Goal: Task Accomplishment & Management: Manage account settings

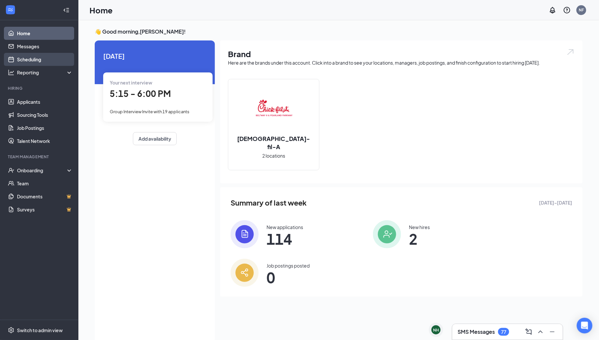
click at [41, 58] on link "Scheduling" at bounding box center [45, 59] width 56 height 13
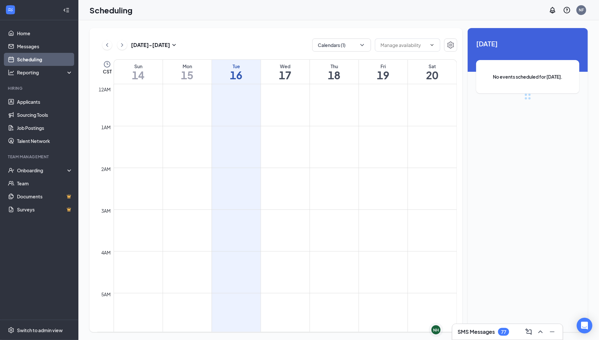
scroll to position [321, 0]
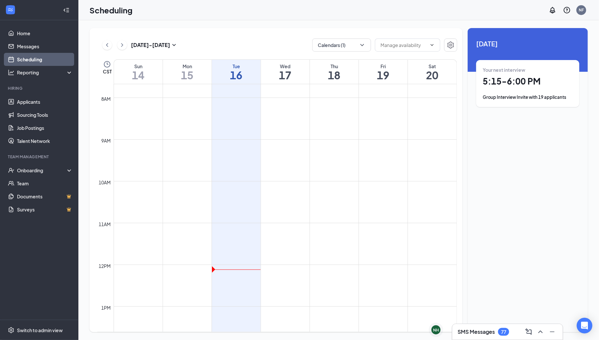
click at [533, 80] on h1 "5:15 - 6:00 PM" at bounding box center [528, 81] width 90 height 11
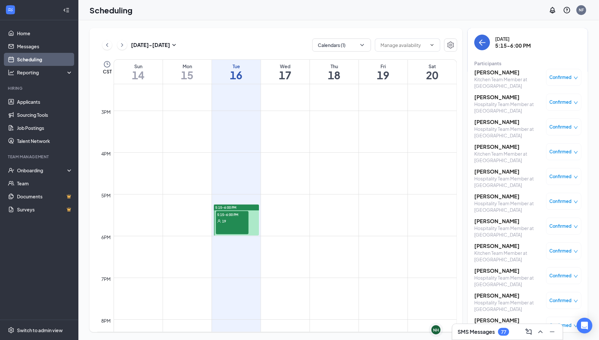
scroll to position [602, 0]
click at [236, 219] on div "19" at bounding box center [232, 219] width 33 height 7
click at [495, 74] on h3 "[PERSON_NAME]" at bounding box center [508, 72] width 69 height 7
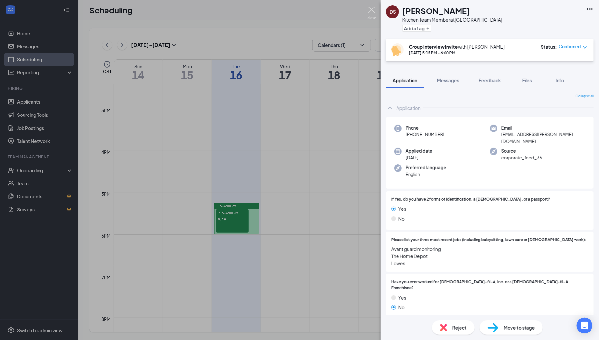
click at [371, 9] on img at bounding box center [372, 13] width 8 height 13
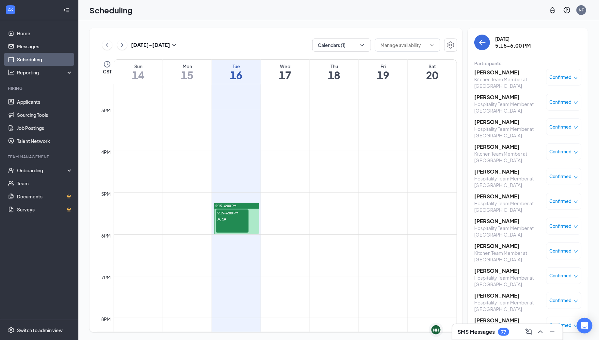
click at [494, 98] on h3 "[PERSON_NAME]" at bounding box center [508, 97] width 69 height 7
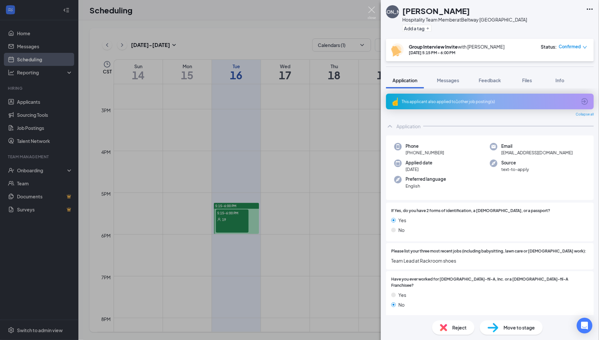
click at [372, 10] on img at bounding box center [372, 13] width 8 height 13
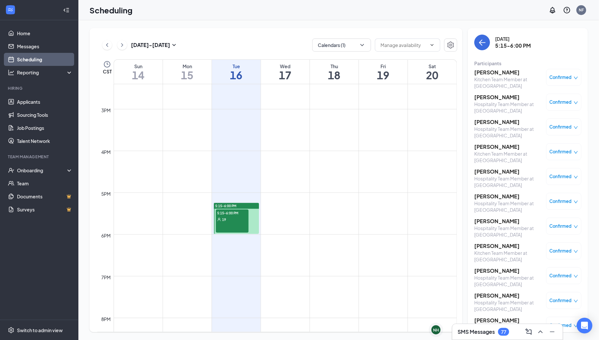
scroll to position [25, 0]
click at [493, 97] on h3 "[PERSON_NAME]" at bounding box center [508, 97] width 69 height 7
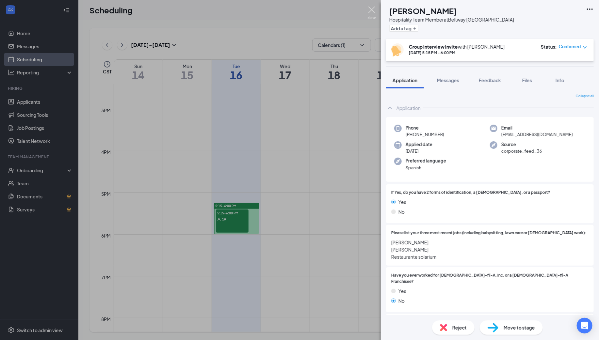
click at [373, 8] on img at bounding box center [372, 13] width 8 height 13
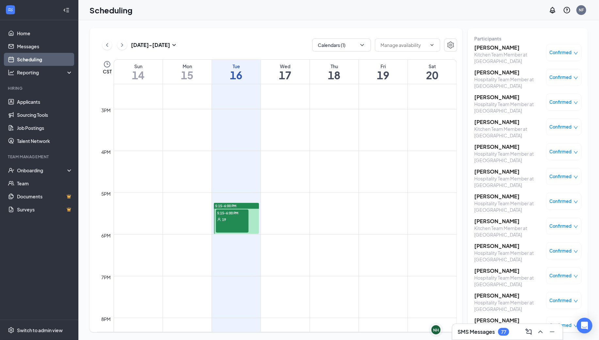
scroll to position [47, 0]
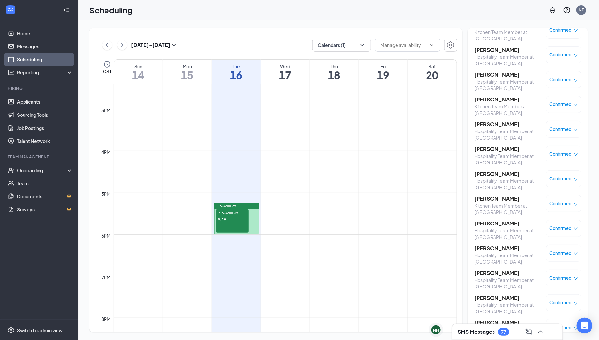
click at [491, 98] on h3 "[PERSON_NAME]" at bounding box center [508, 99] width 69 height 7
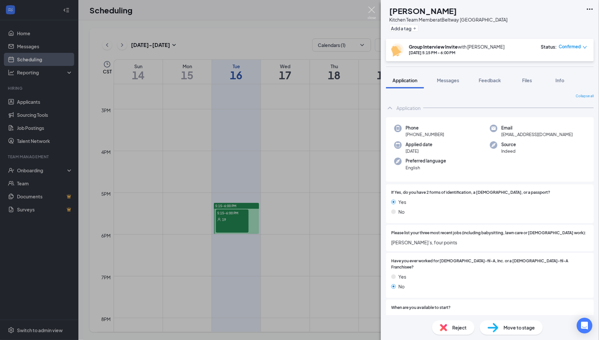
click at [371, 11] on img at bounding box center [372, 13] width 8 height 13
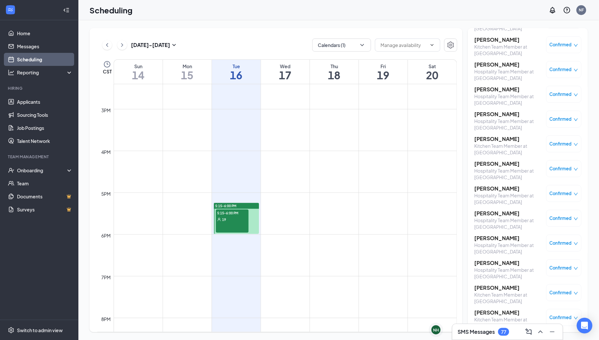
scroll to position [113, 0]
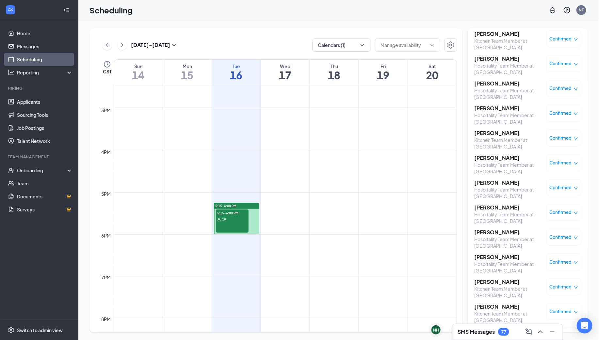
click at [490, 59] on h3 "[PERSON_NAME]" at bounding box center [508, 58] width 69 height 7
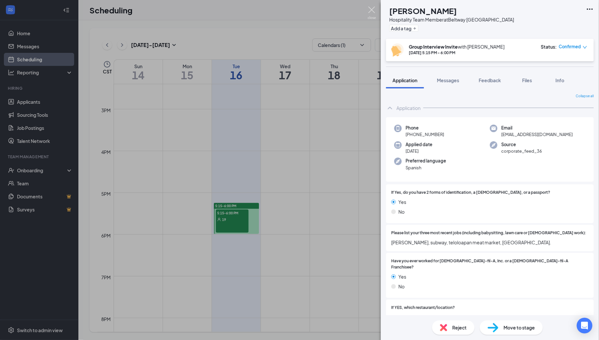
click at [373, 12] on img at bounding box center [372, 13] width 8 height 13
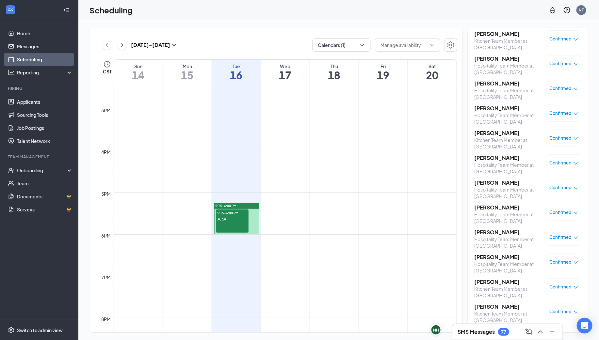
click at [485, 82] on h3 "[PERSON_NAME]" at bounding box center [508, 83] width 69 height 7
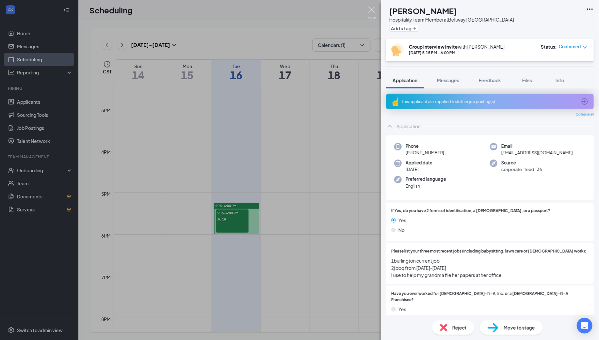
click at [373, 11] on img at bounding box center [372, 13] width 8 height 13
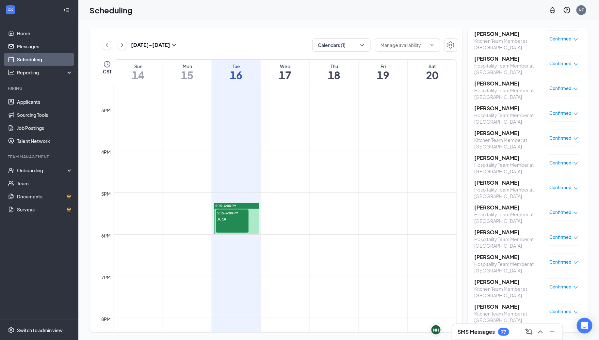
click at [494, 109] on h3 "[PERSON_NAME]" at bounding box center [508, 108] width 69 height 7
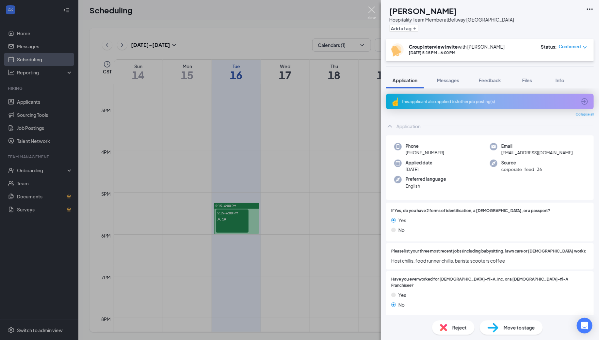
click at [372, 12] on img at bounding box center [372, 13] width 8 height 13
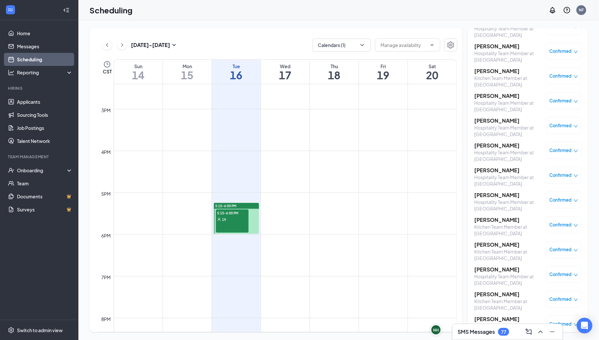
scroll to position [168, 0]
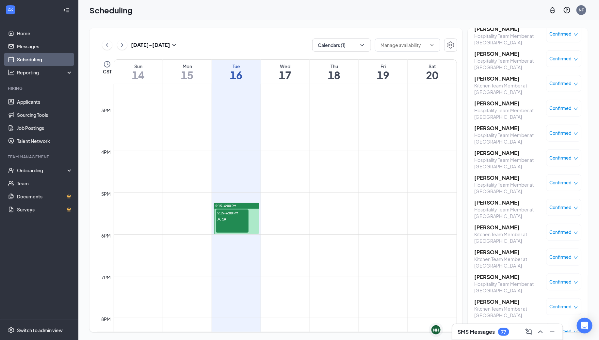
click at [489, 79] on h3 "[PERSON_NAME]" at bounding box center [508, 78] width 69 height 7
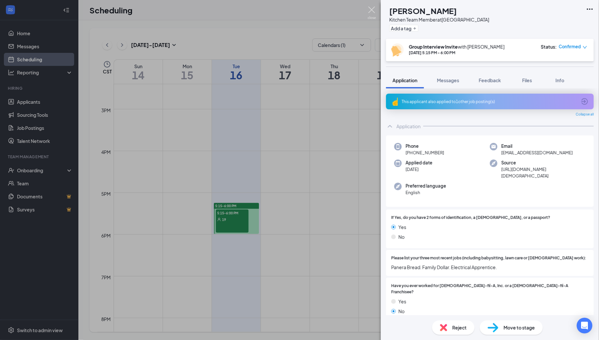
click at [370, 12] on img at bounding box center [372, 13] width 8 height 13
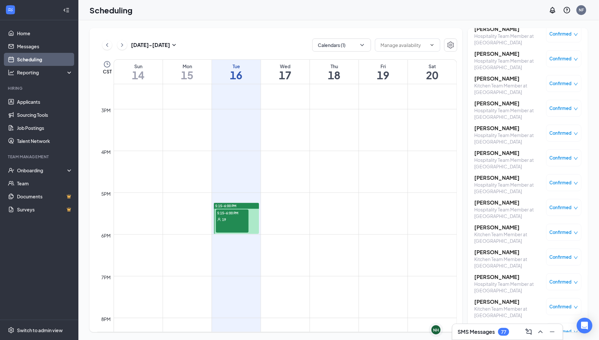
click at [490, 103] on h3 "[PERSON_NAME]" at bounding box center [508, 103] width 69 height 7
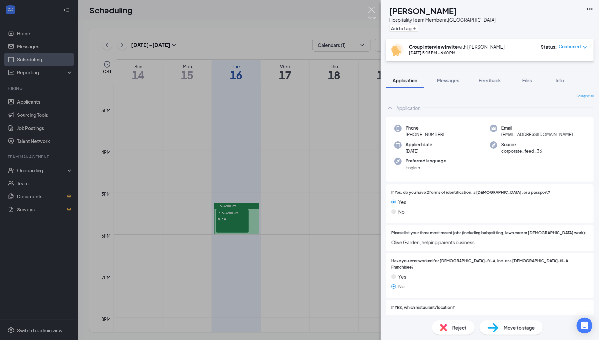
click at [370, 13] on img at bounding box center [372, 13] width 8 height 13
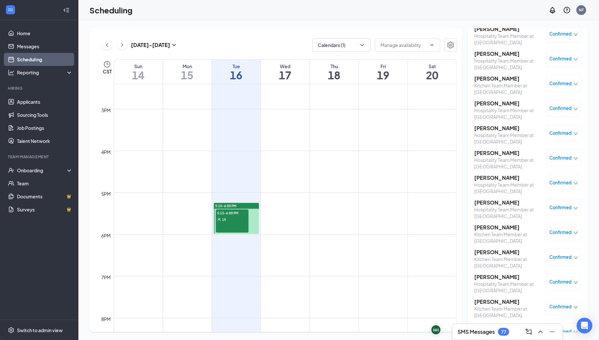
scroll to position [206, 0]
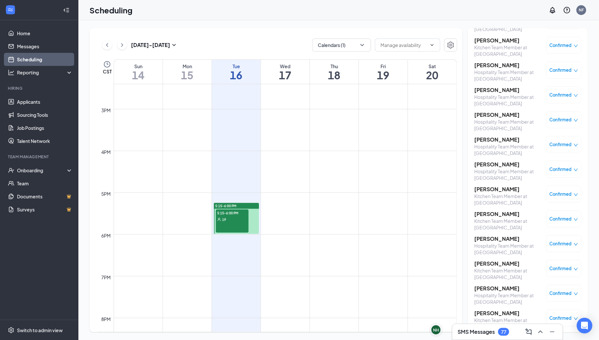
click at [491, 89] on h3 "[PERSON_NAME]" at bounding box center [508, 90] width 69 height 7
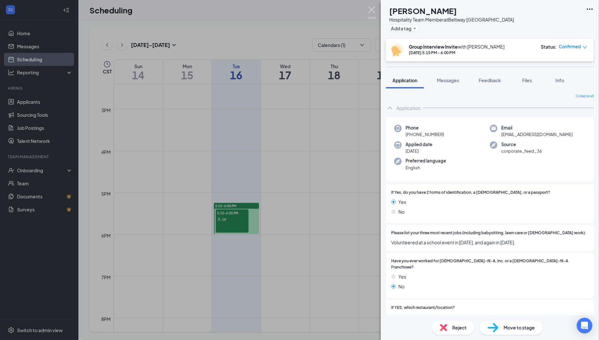
click at [373, 11] on img at bounding box center [372, 13] width 8 height 13
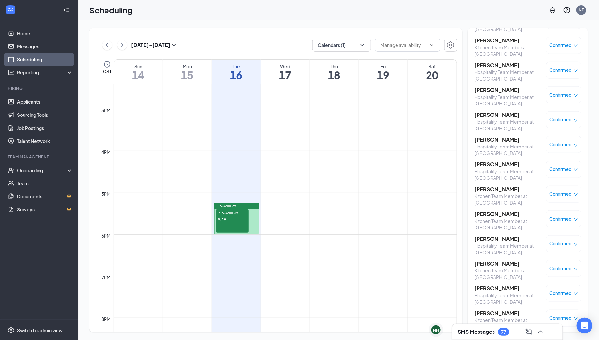
scroll to position [214, 0]
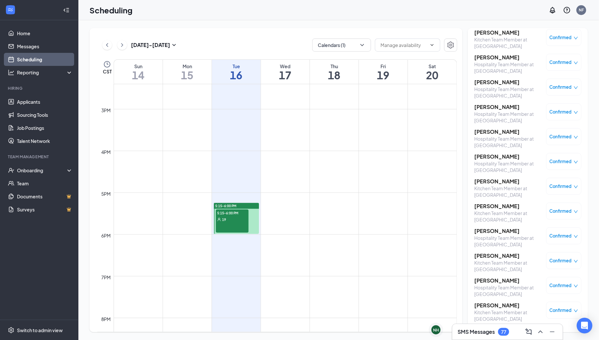
click at [490, 106] on h3 "[PERSON_NAME]" at bounding box center [508, 107] width 69 height 7
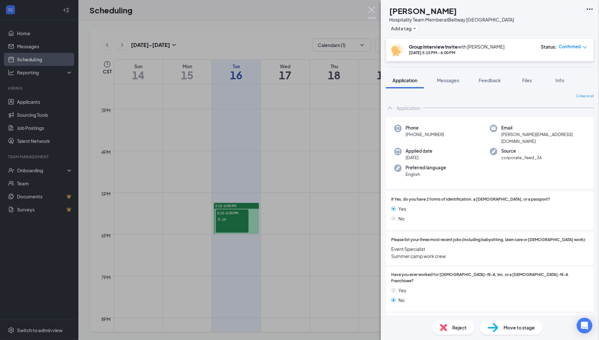
click at [372, 15] on img at bounding box center [372, 13] width 8 height 13
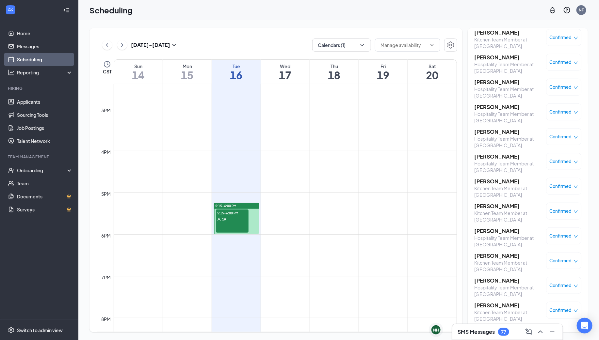
click at [484, 131] on h3 "[PERSON_NAME]" at bounding box center [508, 131] width 69 height 7
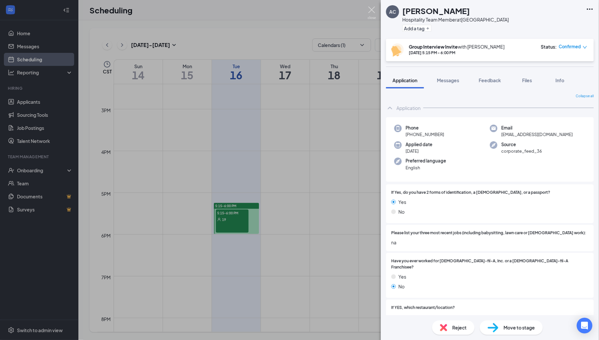
click at [371, 10] on img at bounding box center [372, 13] width 8 height 13
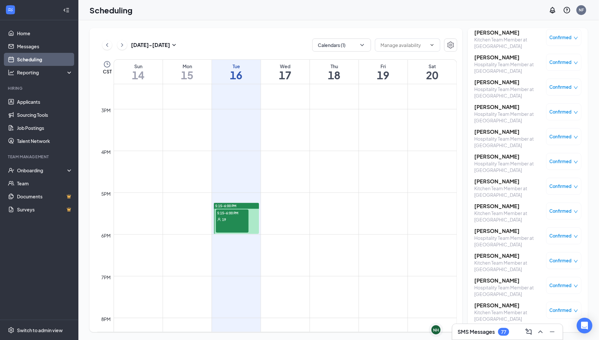
click at [491, 157] on h3 "[PERSON_NAME]" at bounding box center [508, 156] width 69 height 7
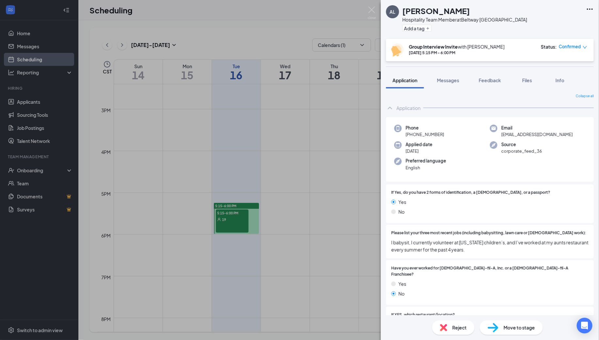
click at [370, 8] on img at bounding box center [372, 13] width 8 height 13
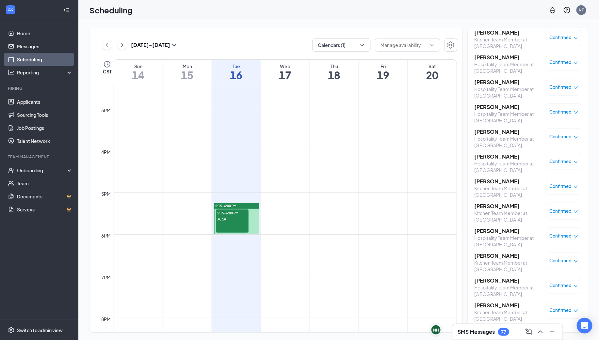
click at [493, 181] on h3 "[PERSON_NAME]" at bounding box center [508, 181] width 69 height 7
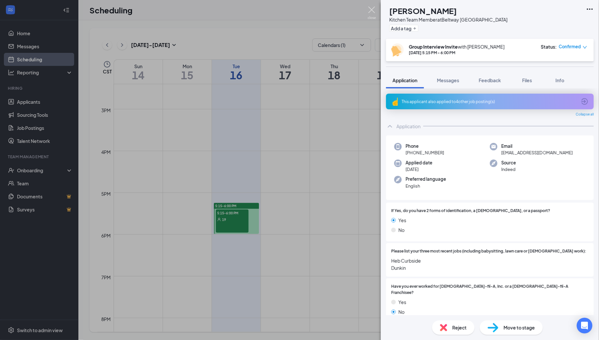
click at [371, 10] on img at bounding box center [372, 13] width 8 height 13
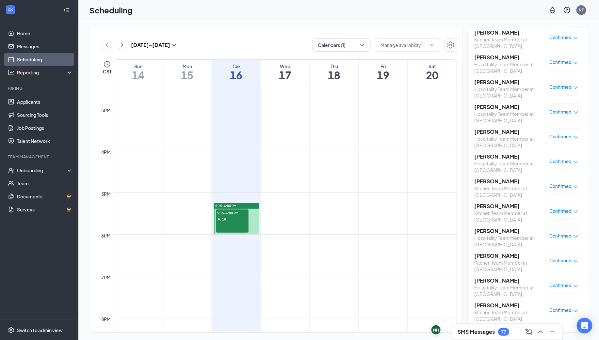
click at [494, 206] on h3 "[PERSON_NAME]" at bounding box center [508, 206] width 69 height 7
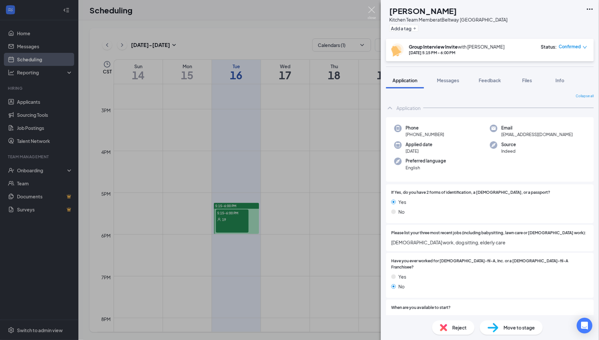
click at [372, 11] on img at bounding box center [372, 13] width 8 height 13
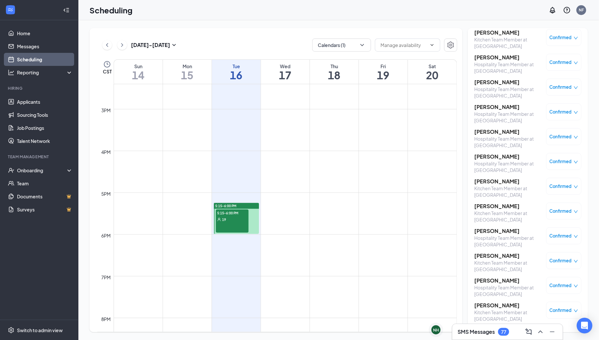
click at [489, 232] on h3 "[PERSON_NAME]" at bounding box center [508, 231] width 69 height 7
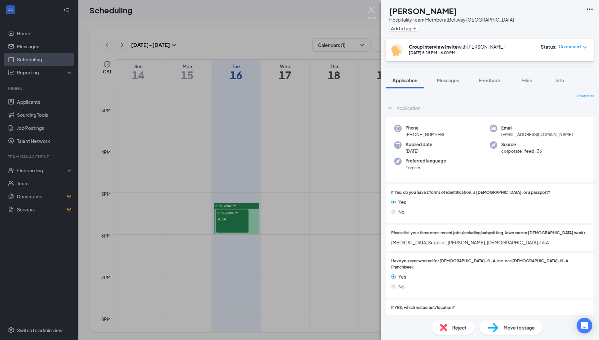
click at [371, 10] on img at bounding box center [372, 13] width 8 height 13
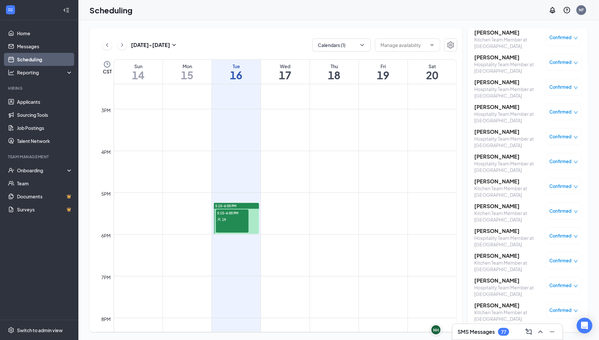
click at [488, 255] on h3 "[PERSON_NAME]" at bounding box center [508, 255] width 69 height 7
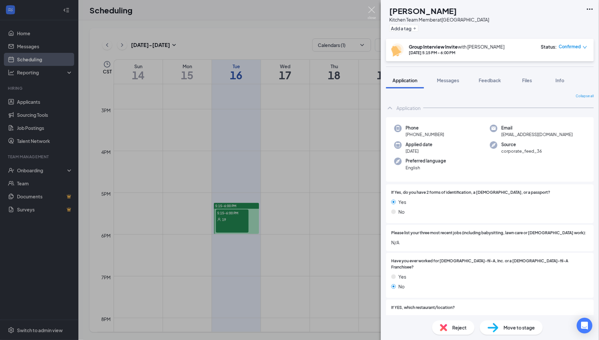
click at [371, 10] on img at bounding box center [372, 13] width 8 height 13
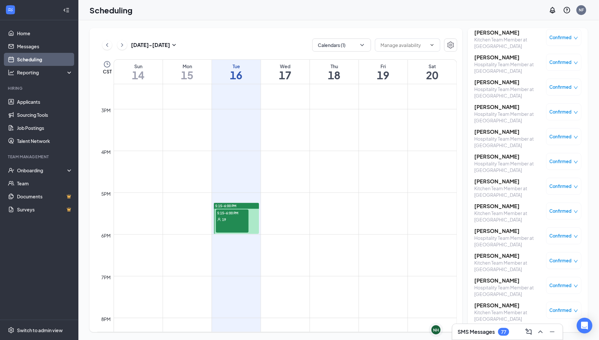
click at [483, 281] on h3 "[PERSON_NAME]" at bounding box center [508, 280] width 69 height 7
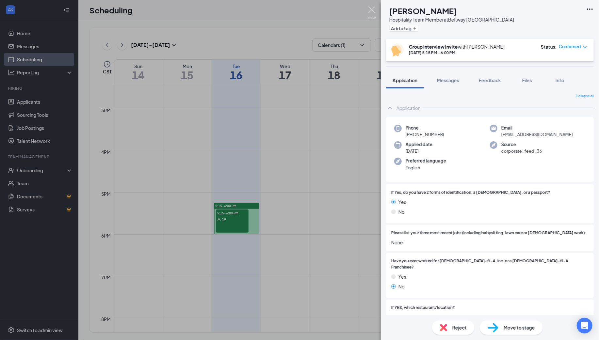
click at [372, 8] on img at bounding box center [372, 13] width 8 height 13
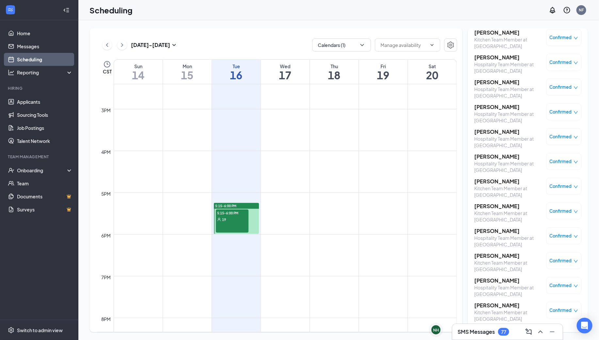
click at [481, 304] on h3 "[PERSON_NAME]" at bounding box center [508, 305] width 69 height 7
